Goal: Information Seeking & Learning: Learn about a topic

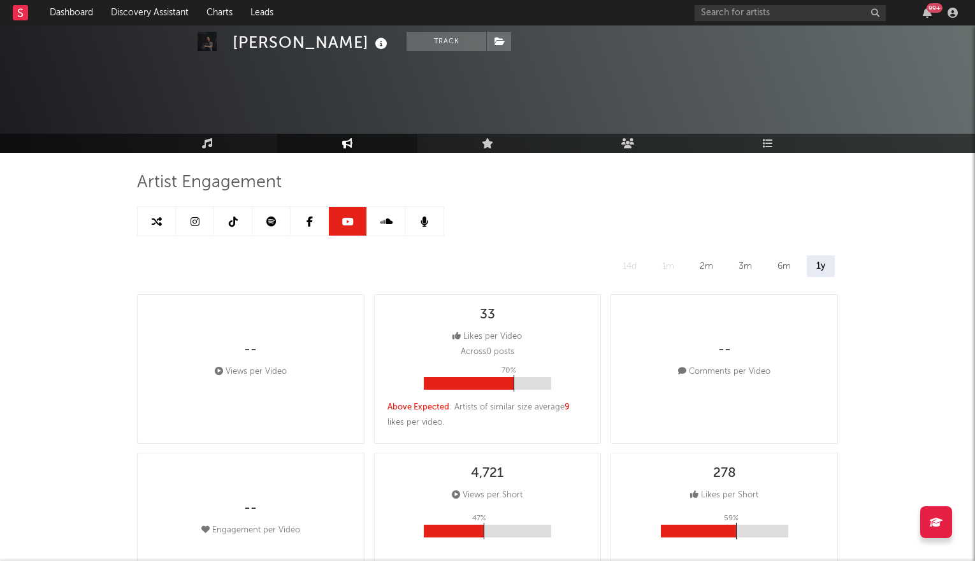
select select "6m"
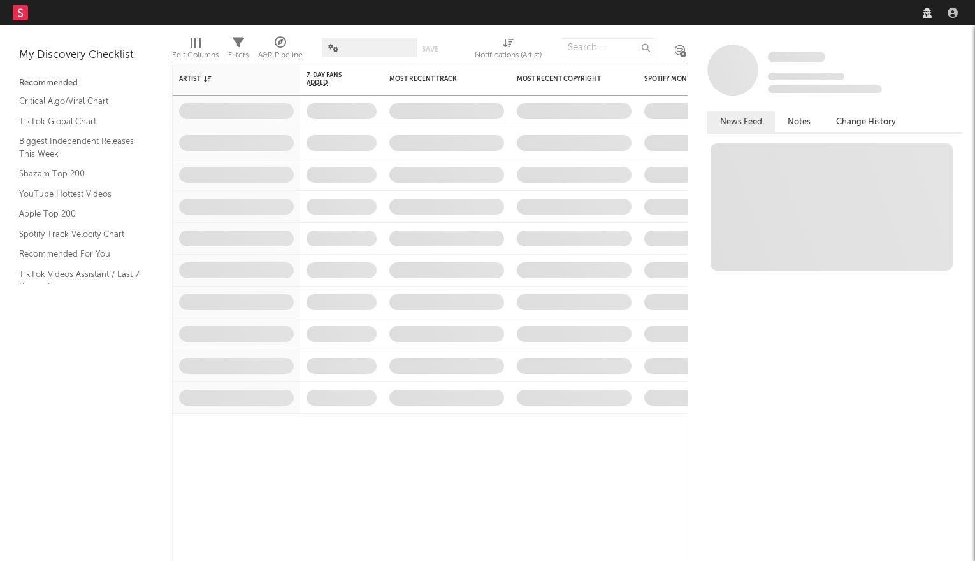
click at [755, 15] on nav "Dashboard Discovery Assistant Charts Leads" at bounding box center [487, 12] width 975 height 25
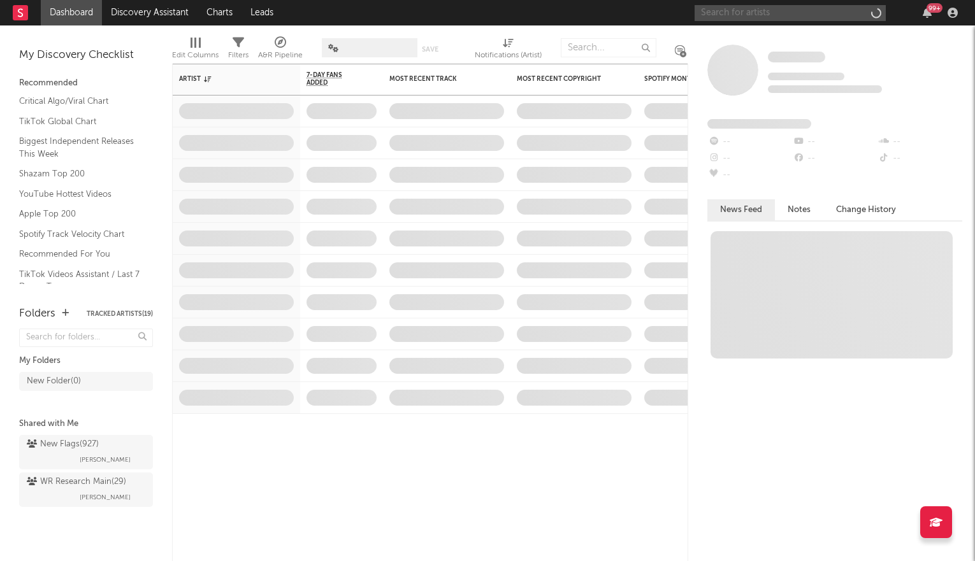
click at [755, 15] on input "text" at bounding box center [790, 13] width 191 height 16
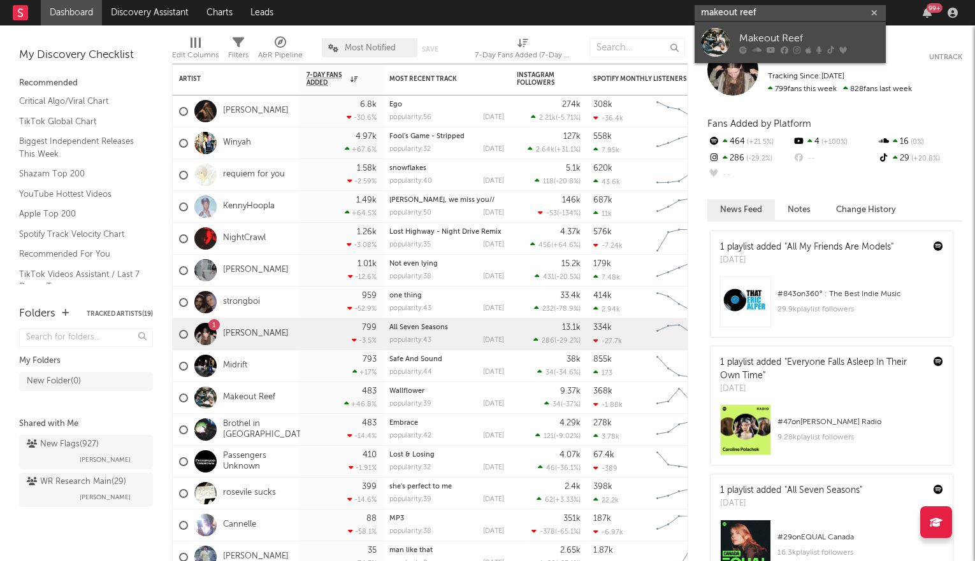
type input "makeout reef"
click at [774, 47] on icon at bounding box center [771, 50] width 9 height 8
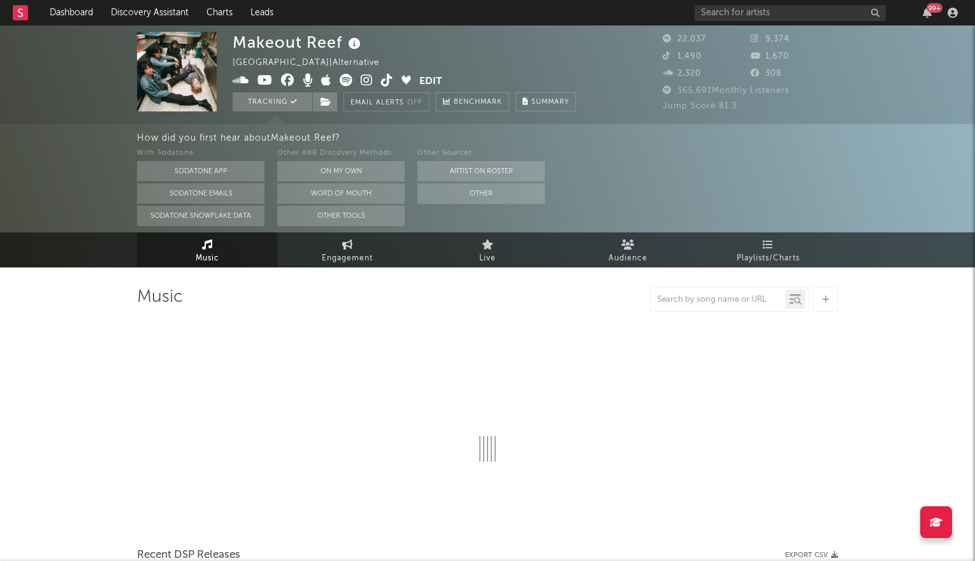
select select "6m"
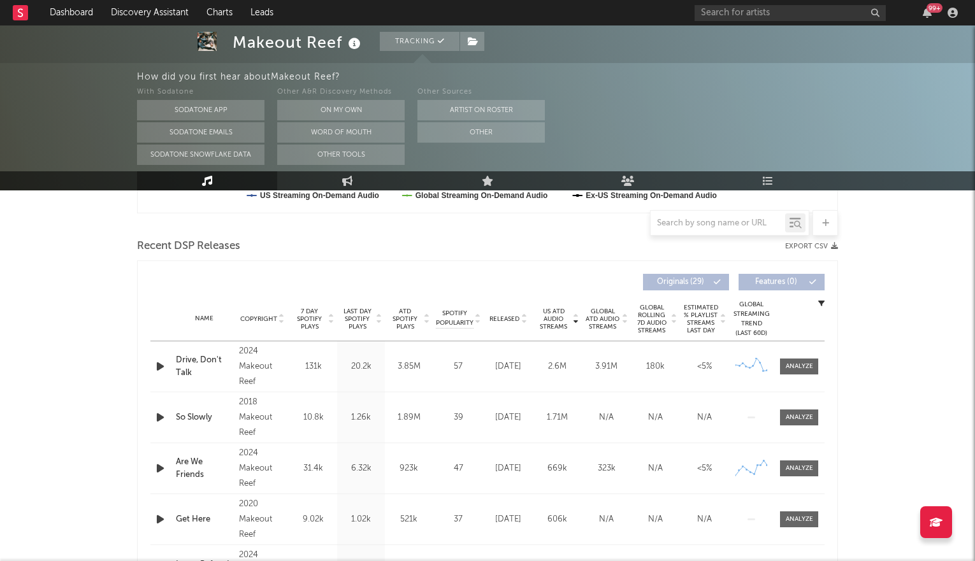
scroll to position [482, 0]
